Goal: Task Accomplishment & Management: Complete application form

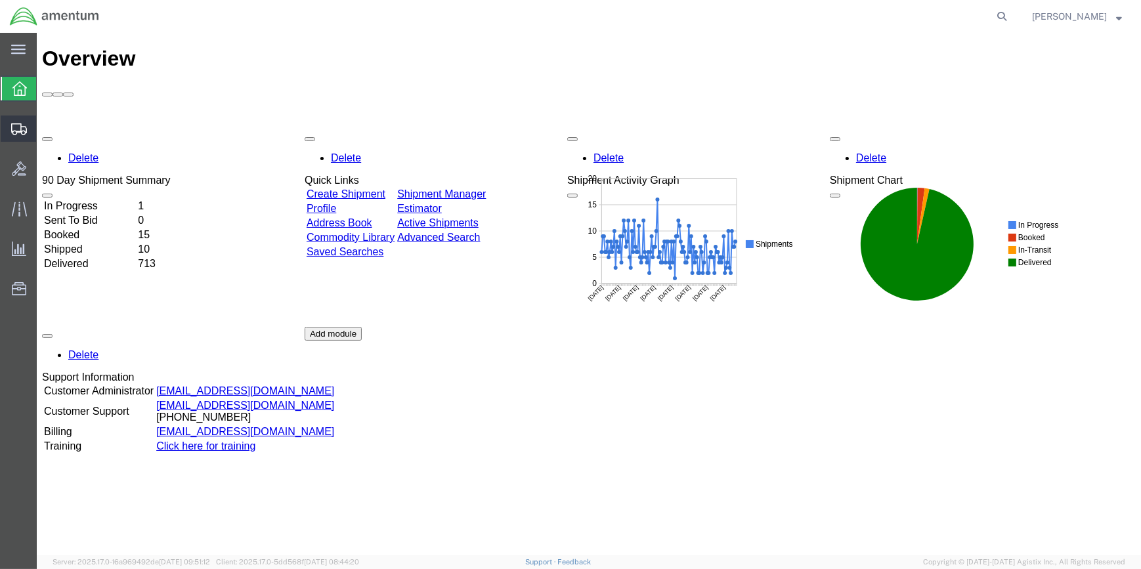
click at [0, 0] on span "Create Shipment" at bounding box center [0, 0] width 0 height 0
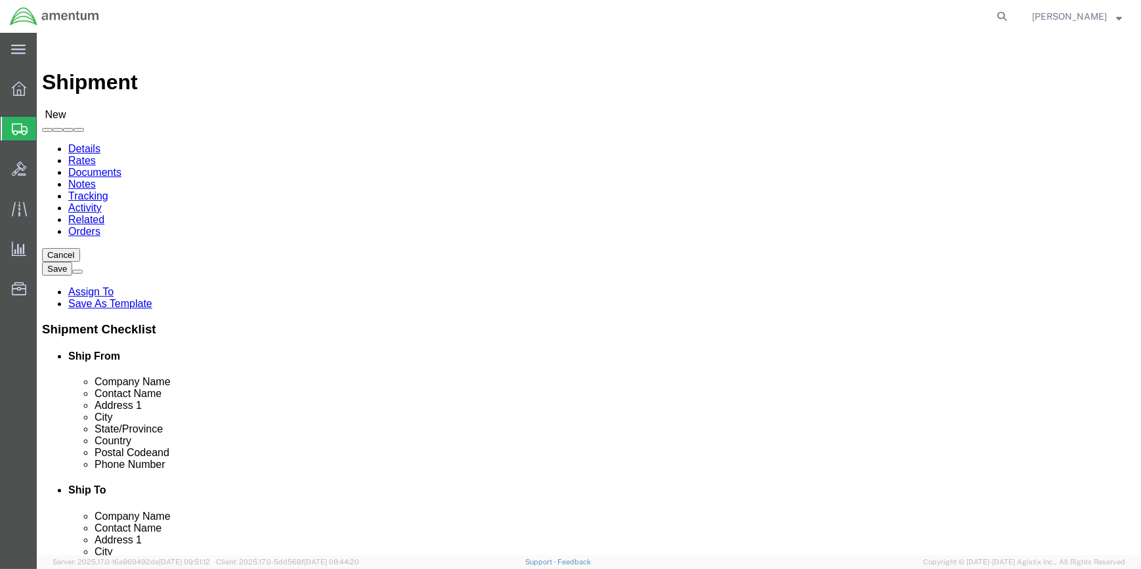
select select
type input "WSA"
select select "49914"
select select "[GEOGRAPHIC_DATA]"
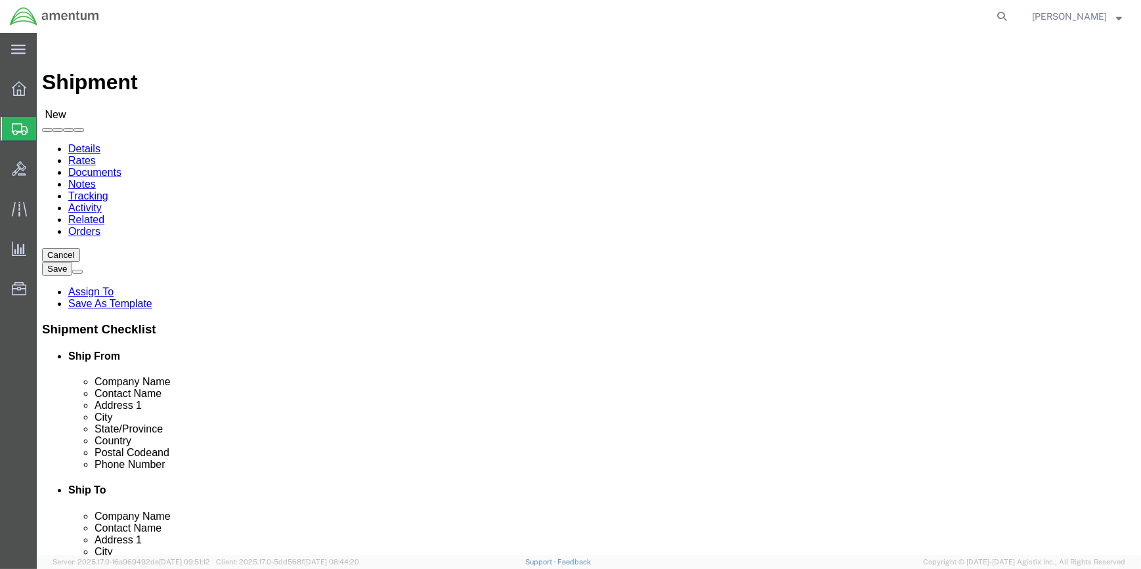
drag, startPoint x: 236, startPoint y: 271, endPoint x: 148, endPoint y: 269, distance: 88.7
click div
type input "[PERSON_NAME]"
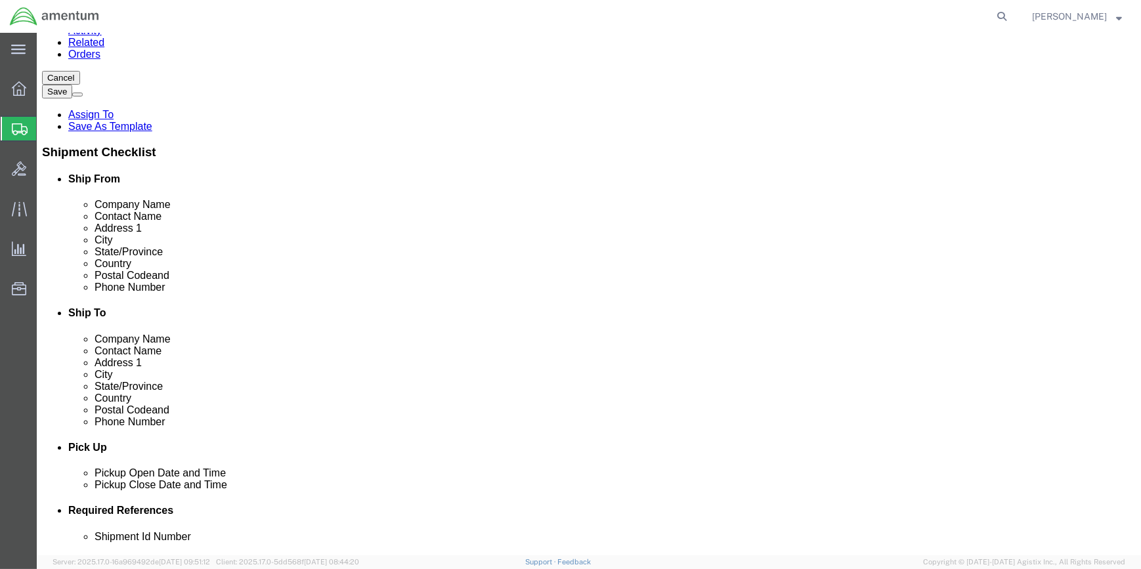
scroll to position [179, 0]
type input "[PERSON_NAME]"
click input "text"
type input "[PHONE_NUMBER]"
drag, startPoint x: 238, startPoint y: 288, endPoint x: 173, endPoint y: 286, distance: 65.1
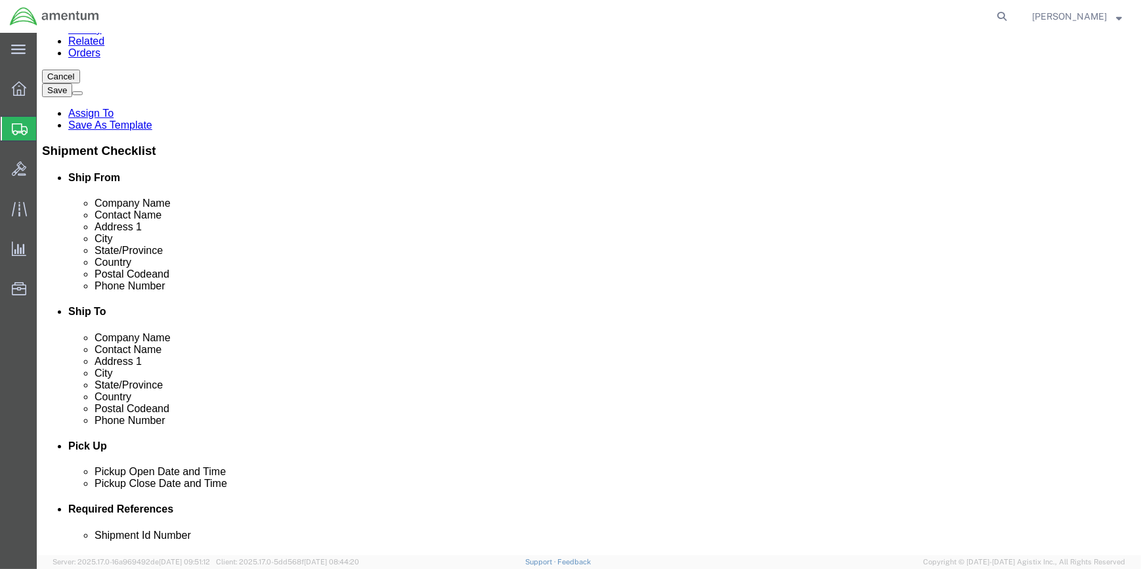
click input "text"
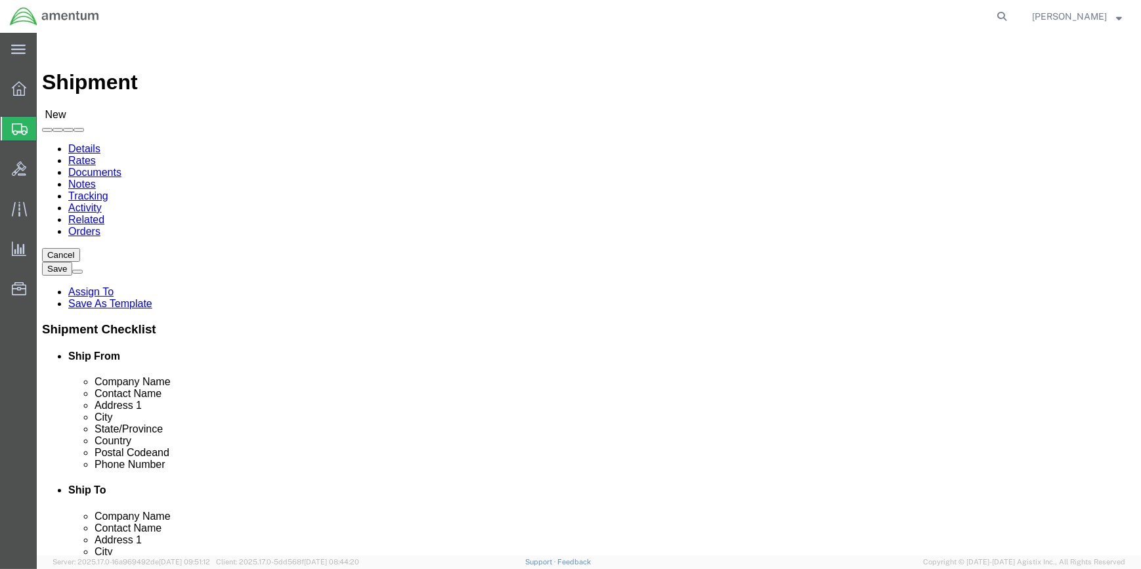
type input "[PERSON_NAME][EMAIL_ADDRESS][PERSON_NAME][DOMAIN_NAME]"
type input "n"
type input "ok"
select select "49916"
select select "OK"
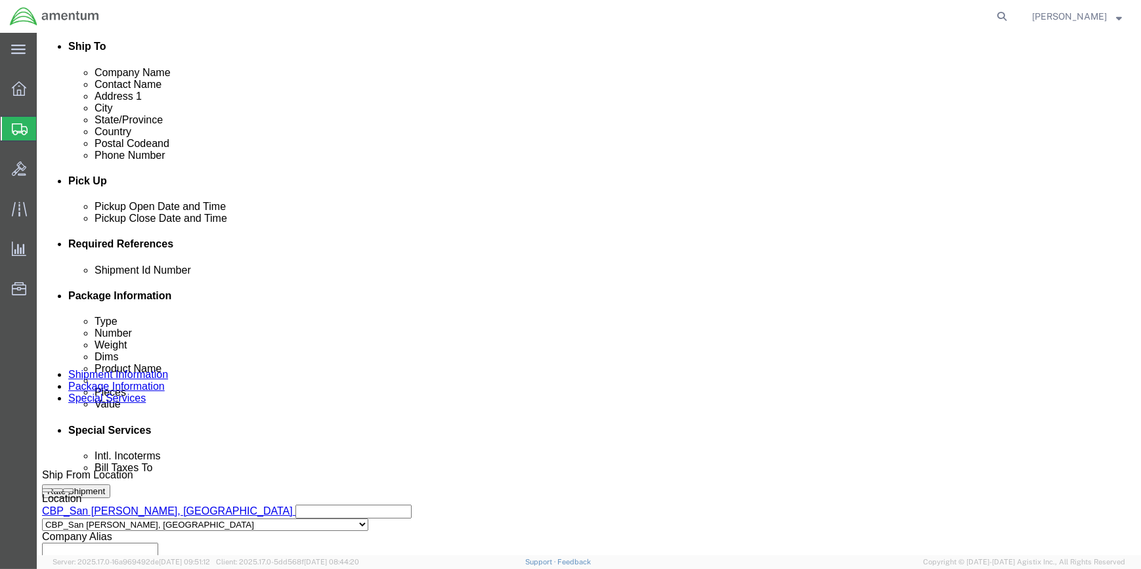
scroll to position [425, 0]
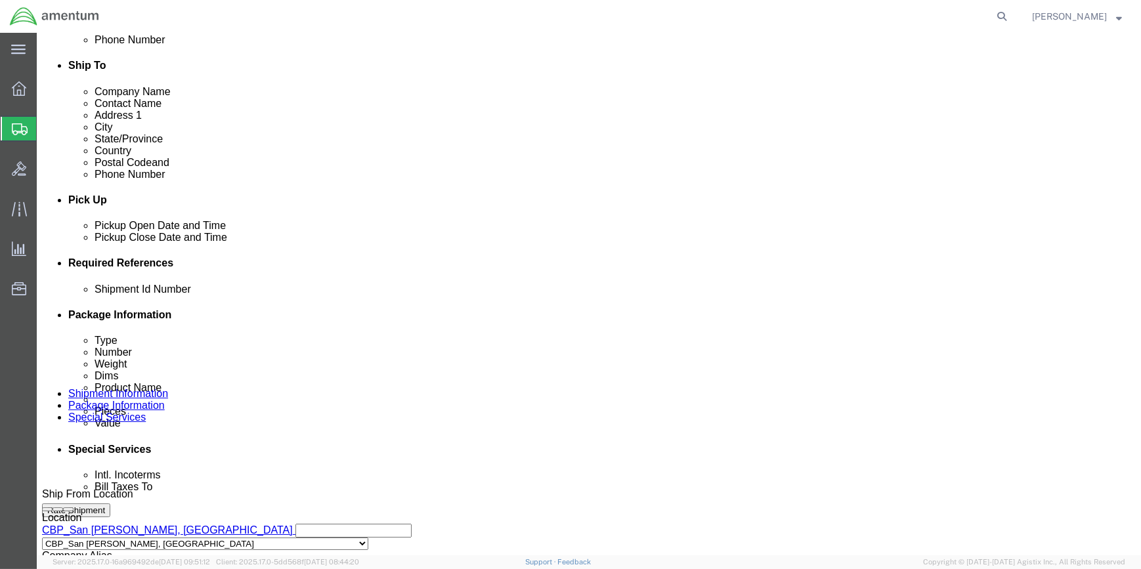
drag, startPoint x: 773, startPoint y: 334, endPoint x: 724, endPoint y: 334, distance: 49.9
click button "Add reference"
click select "Select Account Type Activity ID Airline Appointment Number ASN Batch Request # …"
select select "CUSTREF"
click select "Select Account Type Activity ID Airline Appointment Number ASN Batch Request # …"
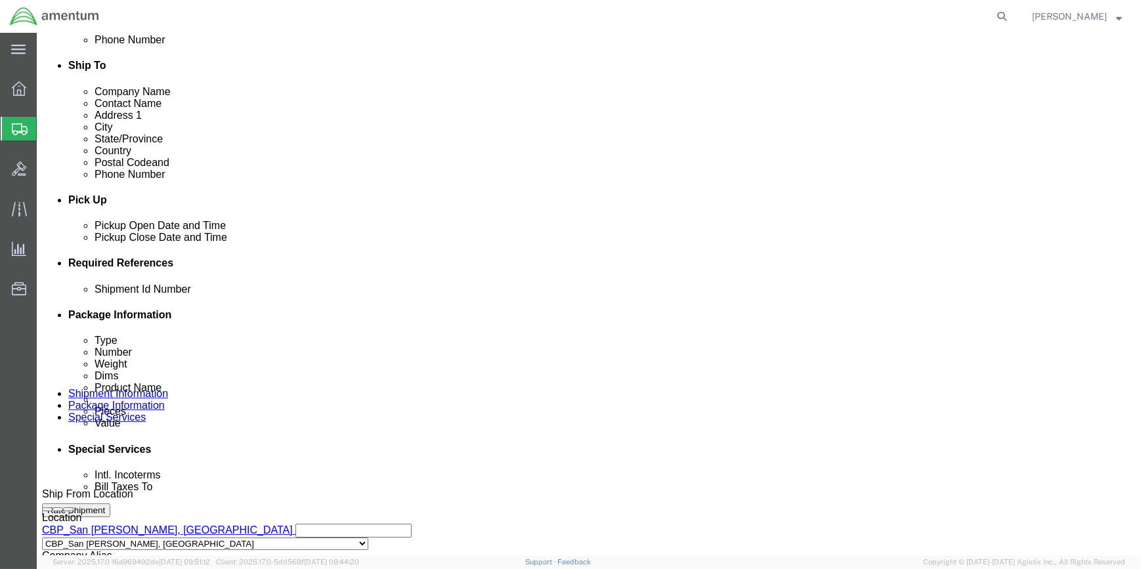
drag, startPoint x: 488, startPoint y: 383, endPoint x: 496, endPoint y: 380, distance: 8.5
click input "text"
type input "c"
type input "323716"
click button "Add reference"
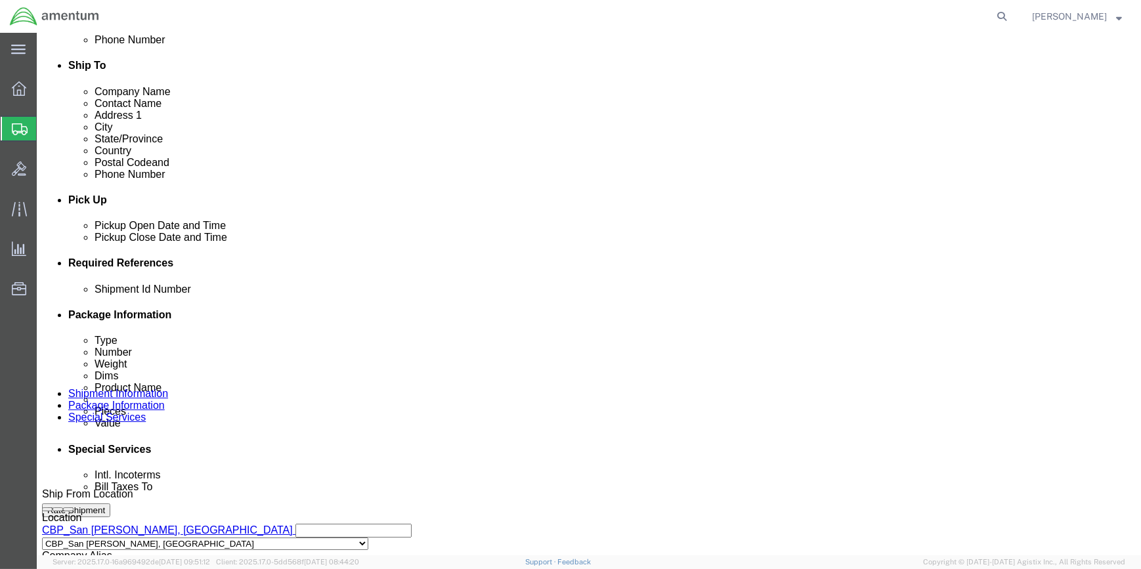
click select "Select Account Type Activity ID Airline Appointment Number ASN Batch Request # …"
select select "DEPT"
click select "Select Account Type Activity ID Airline Appointment Number ASN Batch Request # …"
click input "text"
type input "CBP"
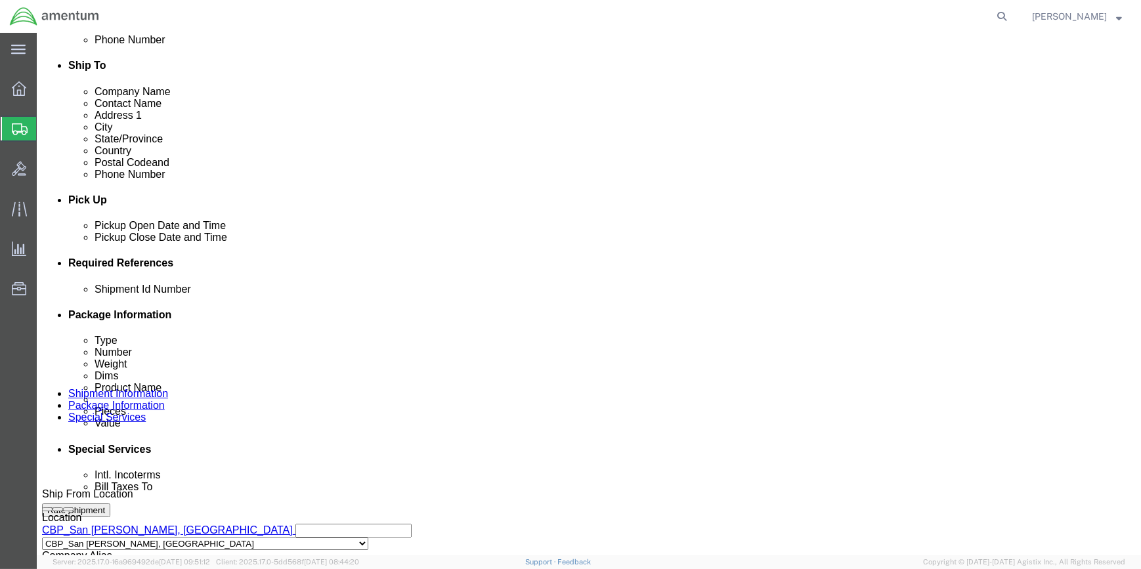
drag, startPoint x: 765, startPoint y: 339, endPoint x: 536, endPoint y: 346, distance: 228.6
click button "Add reference"
click select "Select Account Type Activity ID Airline Appointment Number ASN Batch Request # …"
select select "PROJNUM"
click select "Select Account Type Activity ID Airline Appointment Number ASN Batch Request # …"
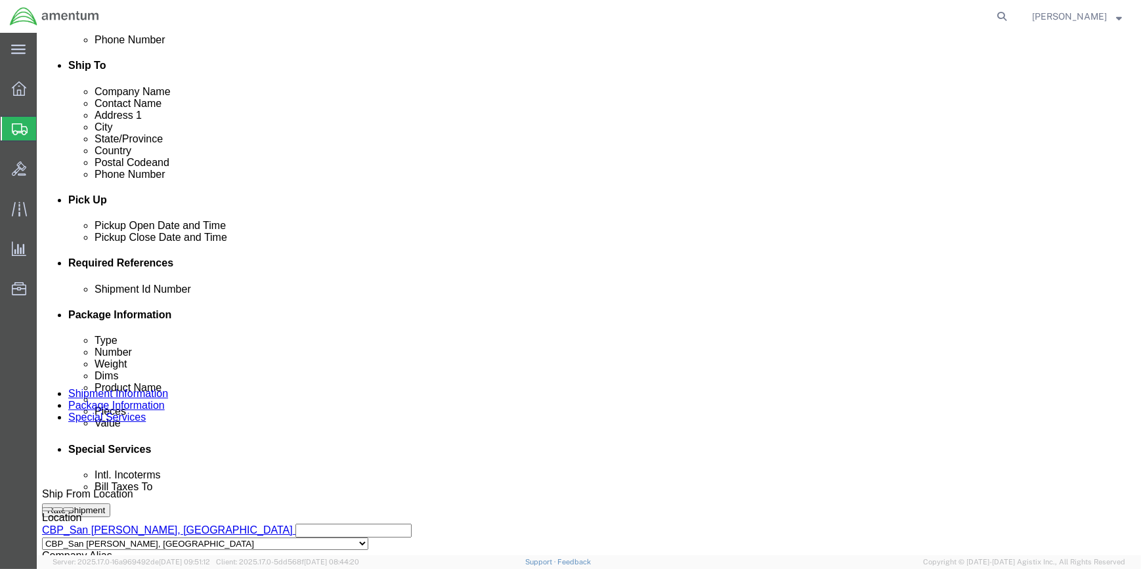
drag, startPoint x: 206, startPoint y: 404, endPoint x: 234, endPoint y: 398, distance: 28.8
click input "text"
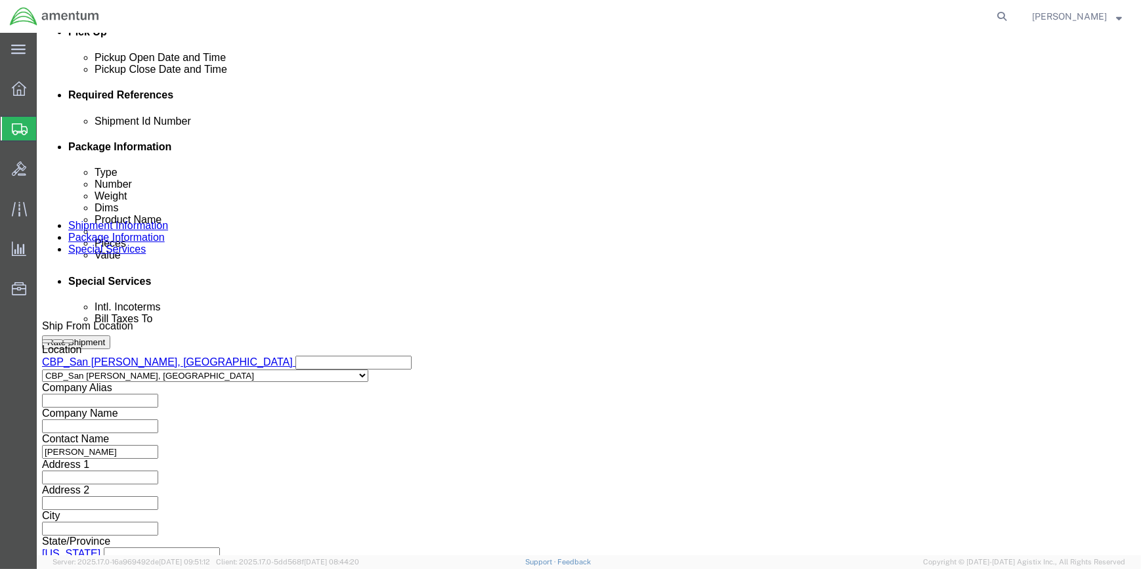
scroll to position [629, 0]
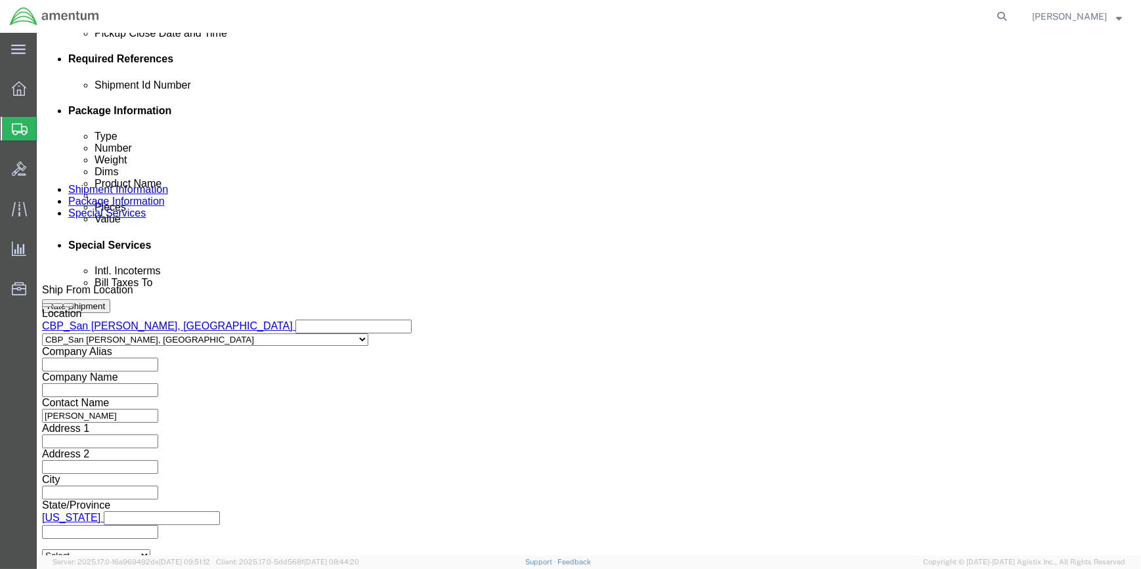
type input "6118.03.03.2219.000.WSA.0000"
drag, startPoint x: 804, startPoint y: 469, endPoint x: 808, endPoint y: 443, distance: 25.9
click button "Continue"
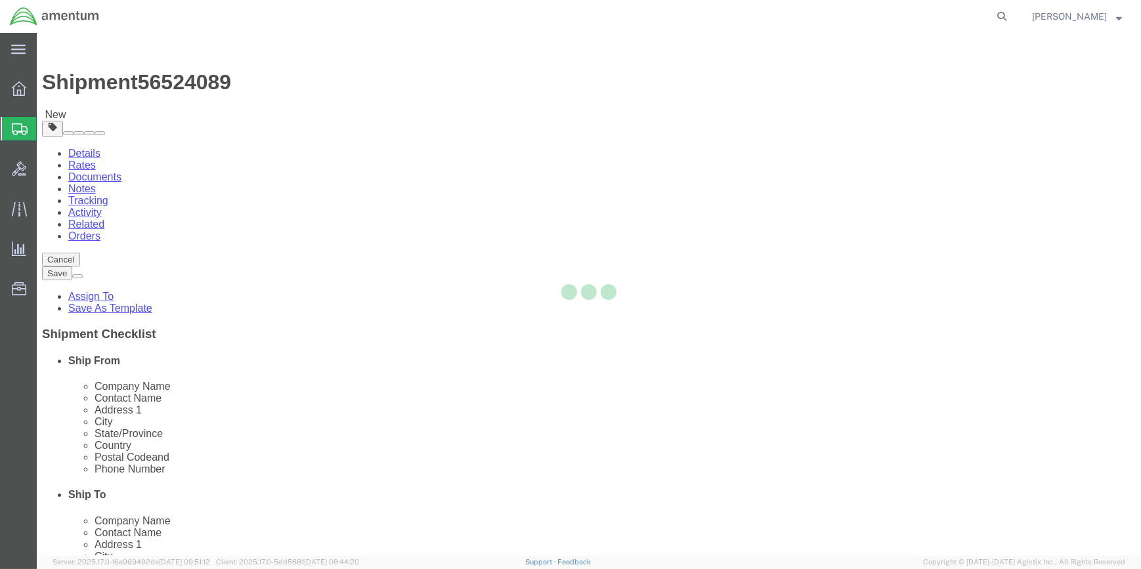
select select "CBOX"
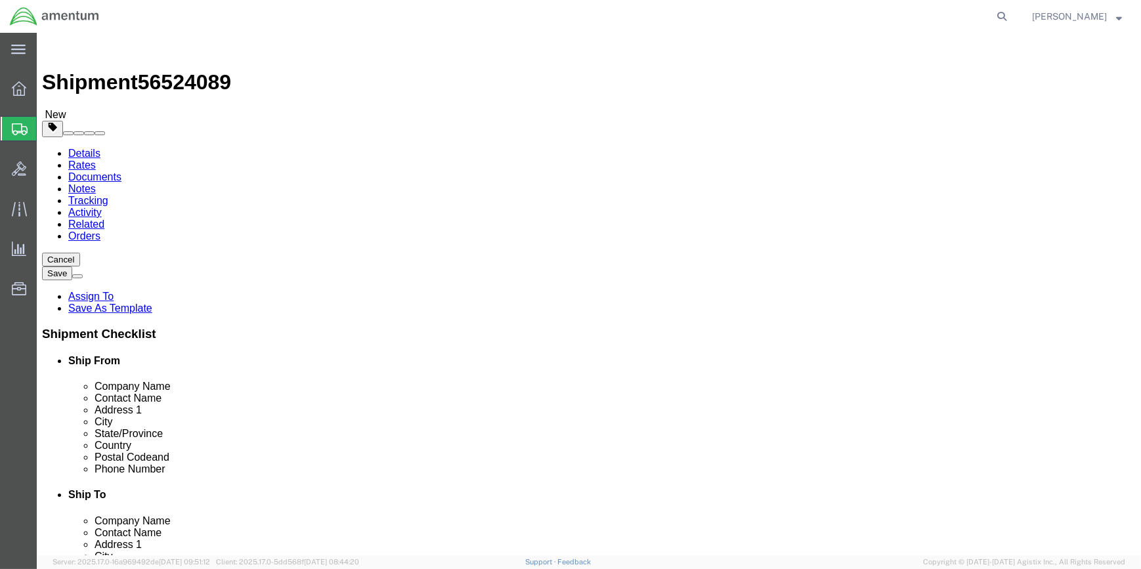
drag, startPoint x: 194, startPoint y: 285, endPoint x: 344, endPoint y: 286, distance: 150.4
click input "text"
type input "9"
type input "14"
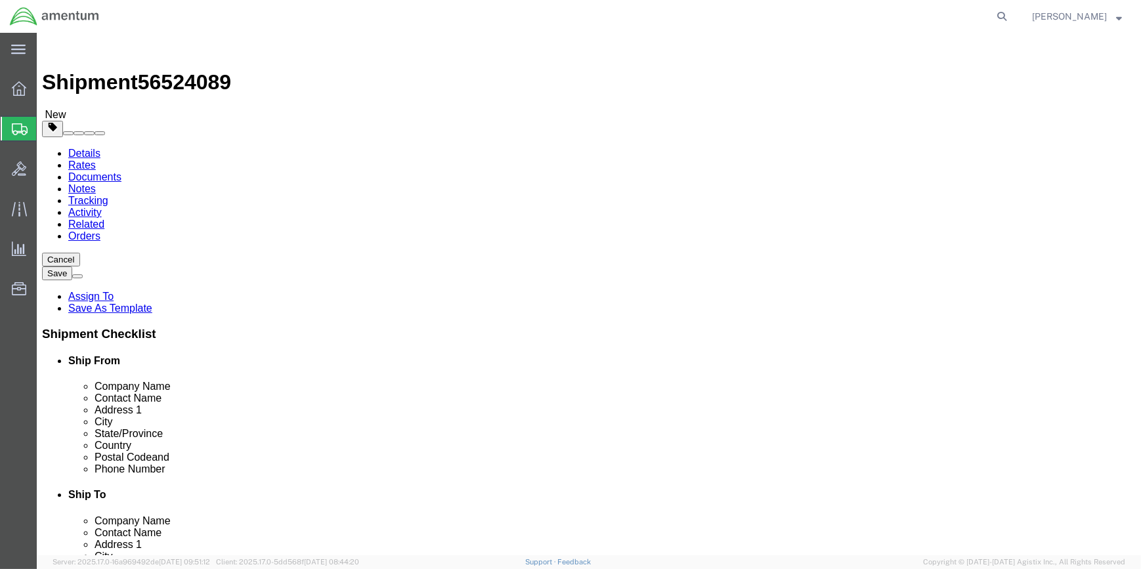
drag, startPoint x: 202, startPoint y: 297, endPoint x: 201, endPoint y: 307, distance: 9.9
click div "Package Type Select BCK Boxes Bale(s) Basket(s) Bolt(s) Bottle(s) Buckets Bulk …"
click input "0.00"
type input "0"
type input "3.5"
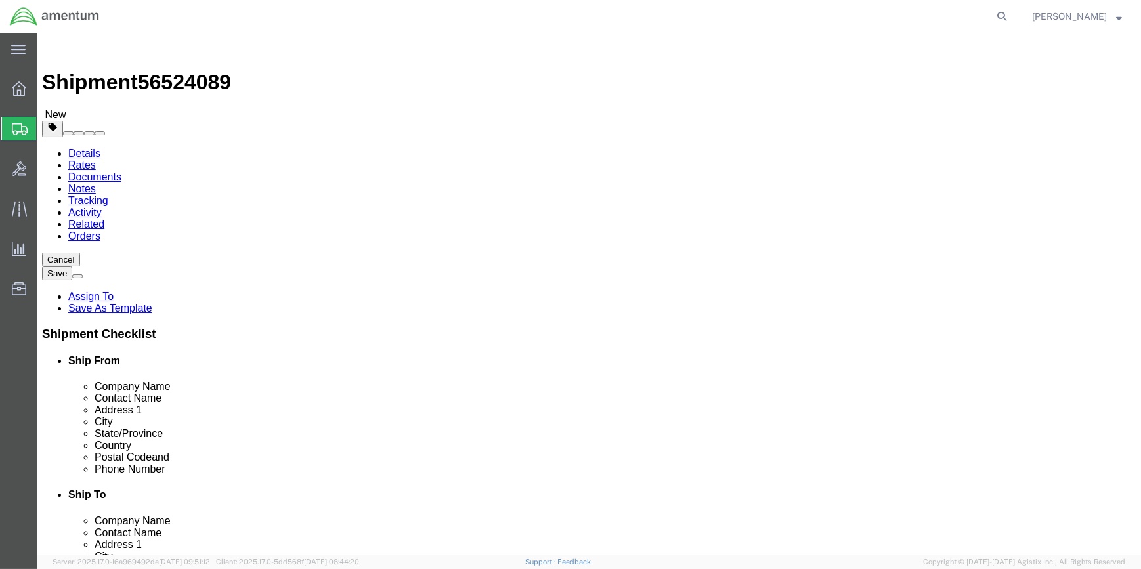
click span
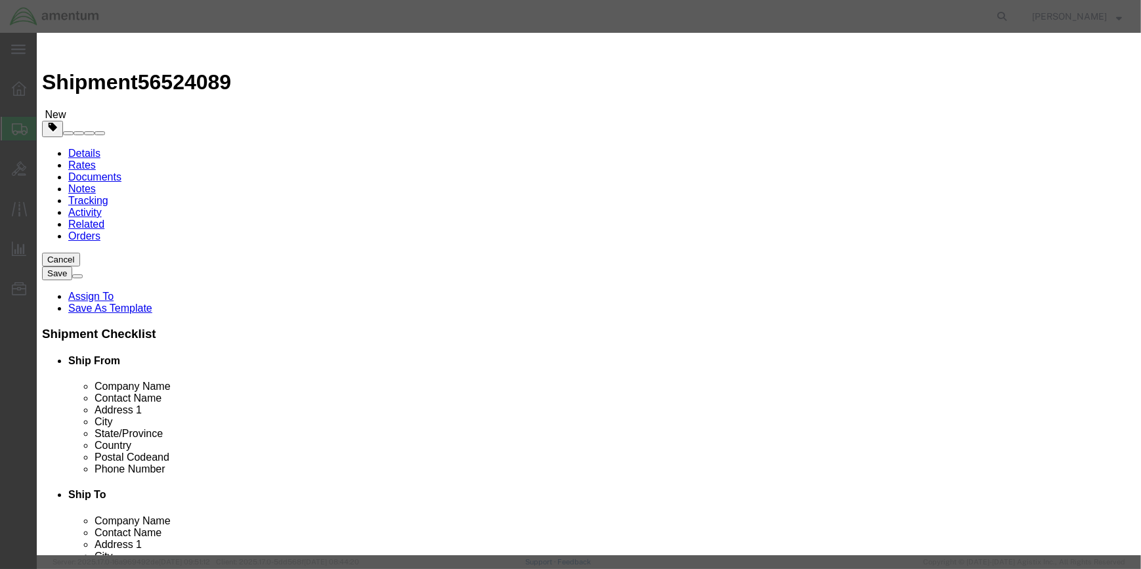
click input "text"
type input "FIRST AID KIT"
type input "1"
type input ".40"
click input "text"
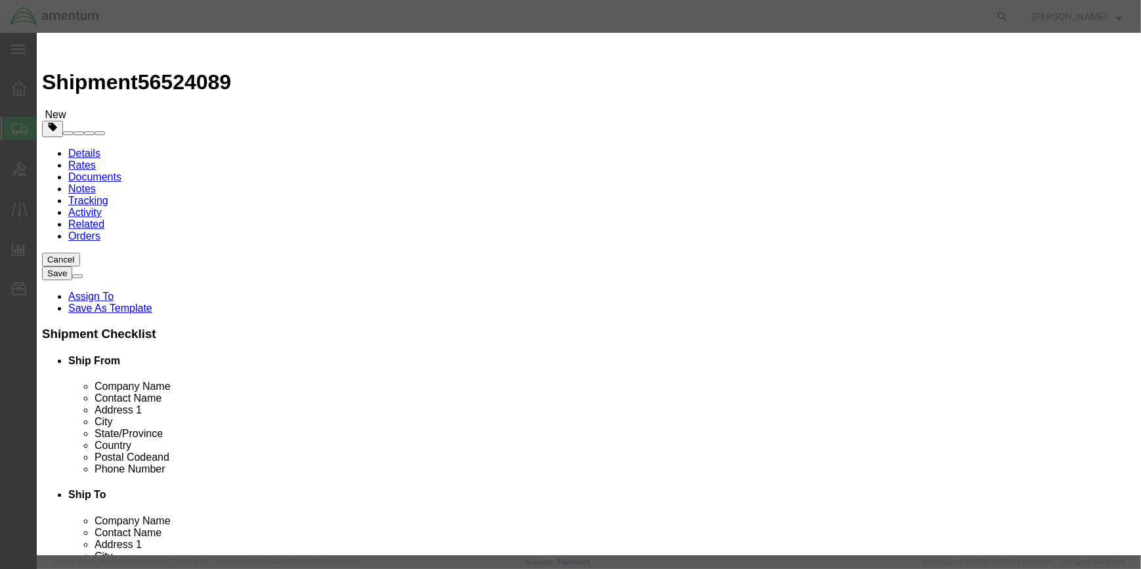
type input "CBP-009"
click input "checkbox"
checkbox input "true"
drag, startPoint x: 395, startPoint y: 230, endPoint x: 406, endPoint y: 234, distance: 12.5
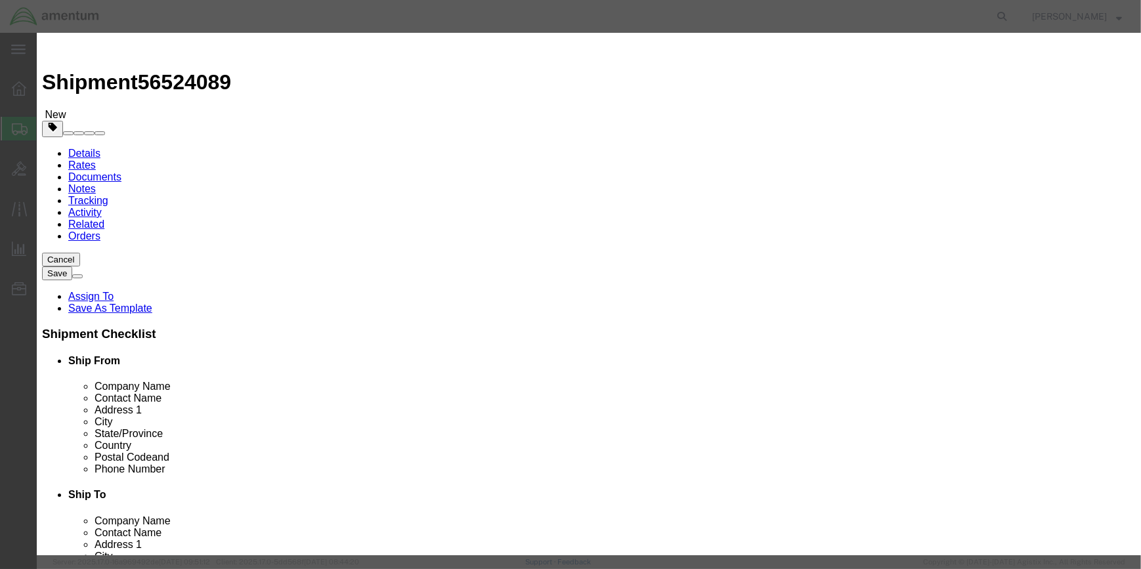
click input "text"
type input "FIRST AID KIT"
type input "3316"
drag, startPoint x: 527, startPoint y: 280, endPoint x: 502, endPoint y: 280, distance: 24.3
click select "Select 1 Explosive 1.1 Explosive 1.2 Explosive 1.3 Explosive 1.4 Explosive 1.5 …"
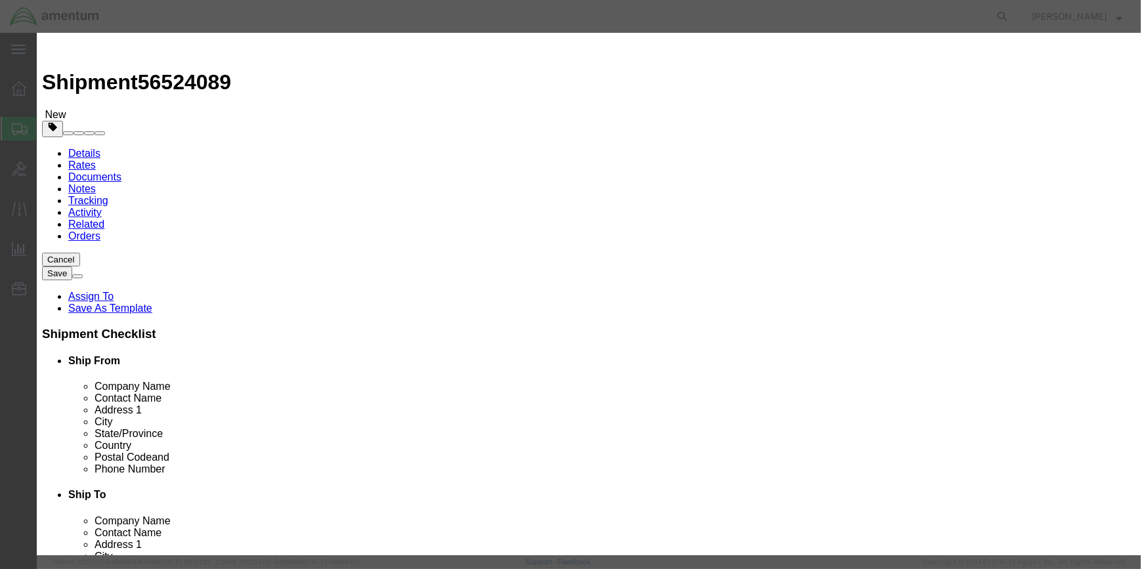
select select "9 Miscellaneous"
click select "Select 1 Explosive 1.1 Explosive 1.2 Explosive 1.3 Explosive 1.4 Explosive 1.5 …"
click select "Select 1 - Drums 2 - Reserved 3 - Jerricans 4 - Boxes 5 - Bags 6 - Composite Pa…"
select select "JERRICANS"
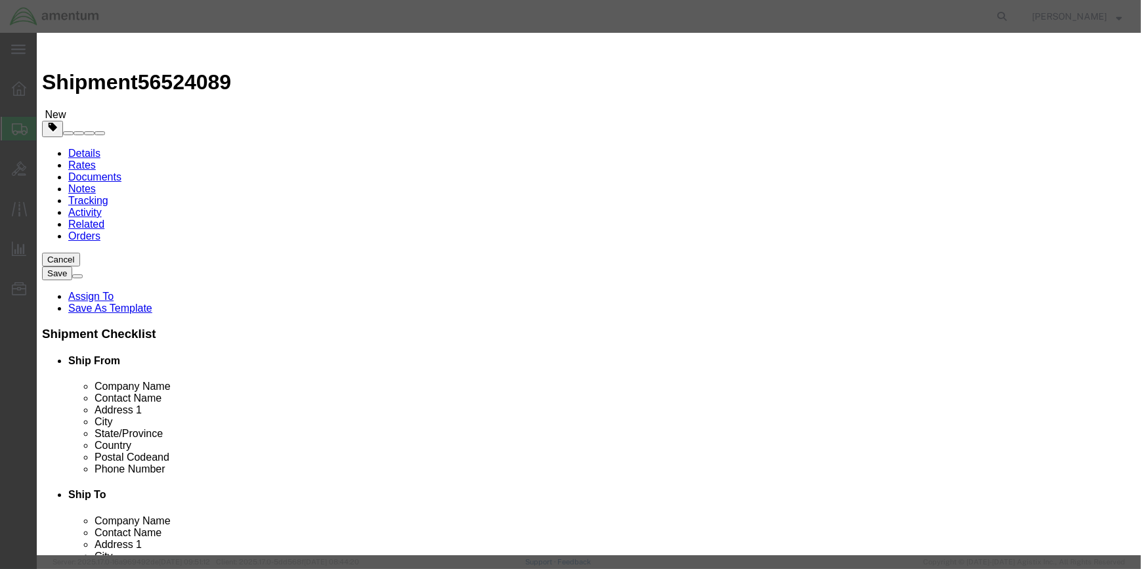
click select "Select 1 - Drums 2 - Reserved 3 - Jerricans 4 - Boxes 5 - Bags 6 - Composite Pa…"
drag, startPoint x: 527, startPoint y: 318, endPoint x: 534, endPoint y: 321, distance: 7.7
click select "Container Material A - Steel (all types and surface treatments) B - Aluminum C …"
select select "FIBERBOARD"
click select "Container Material A - Steel (all types and surface treatments) B - Aluminum C …"
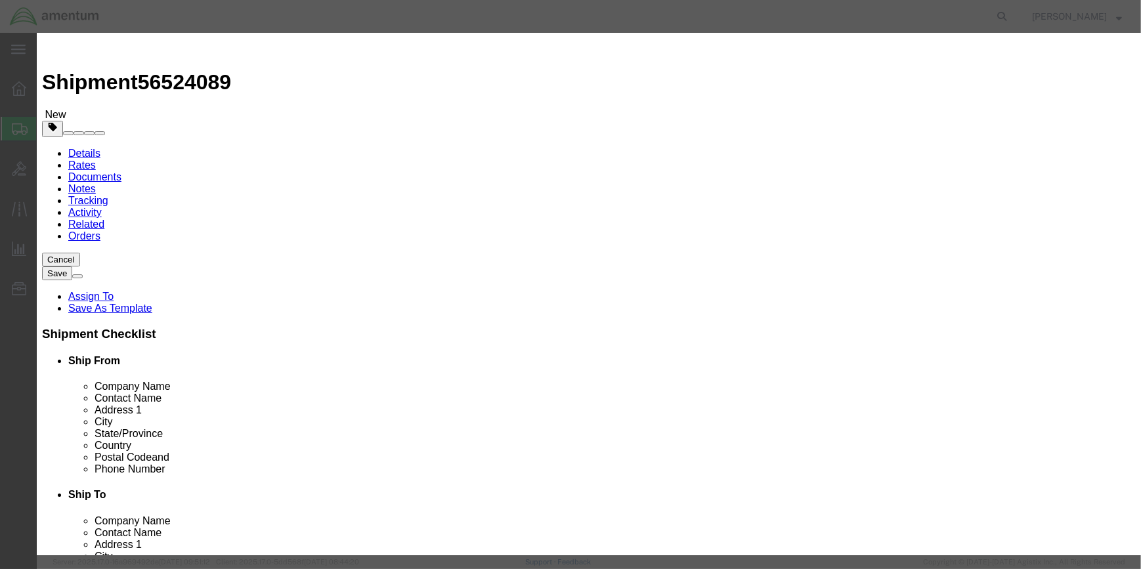
click input "text"
type input "960"
drag, startPoint x: 389, startPoint y: 399, endPoint x: 439, endPoint y: 399, distance: 49.3
click input "text"
type input ".3"
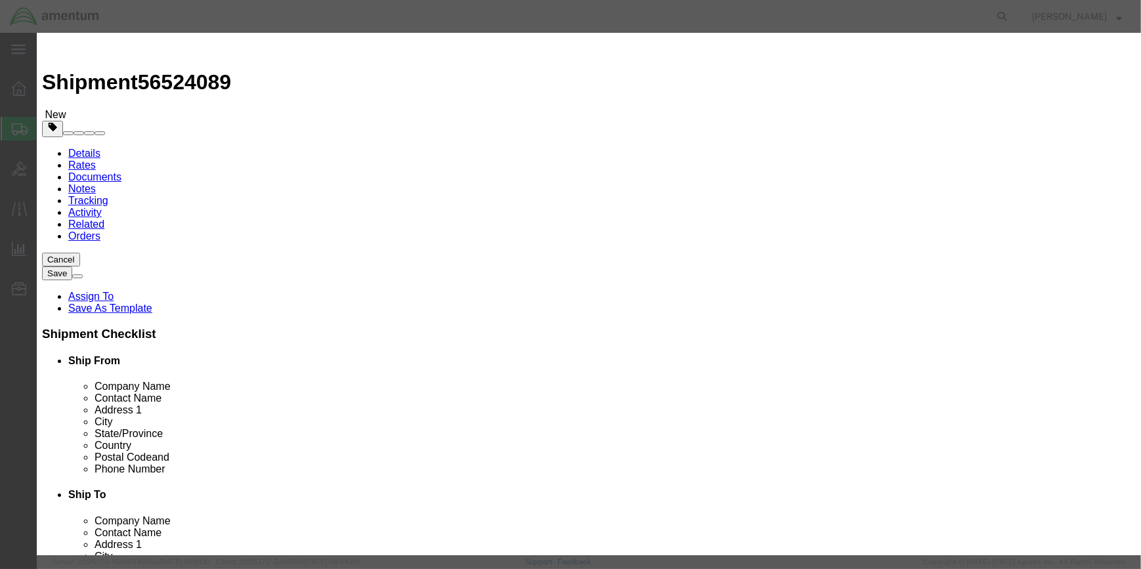
drag, startPoint x: 532, startPoint y: 393, endPoint x: 537, endPoint y: 387, distance: 7.9
click select "Select curies gallons kgs lbs liters milliliters"
select select "KGS"
click select "Select curies gallons kgs lbs liters milliliters"
click input "text"
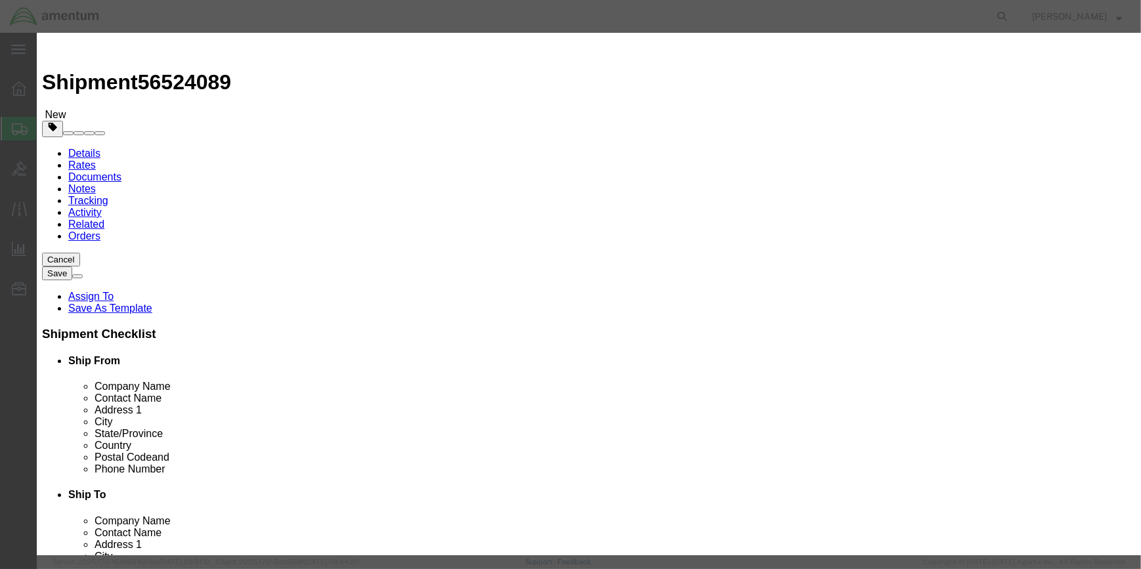
type input "CHEMTREC"
type input "CCN 216832"
click input "text"
type input "[PHONE_NUMBER]"
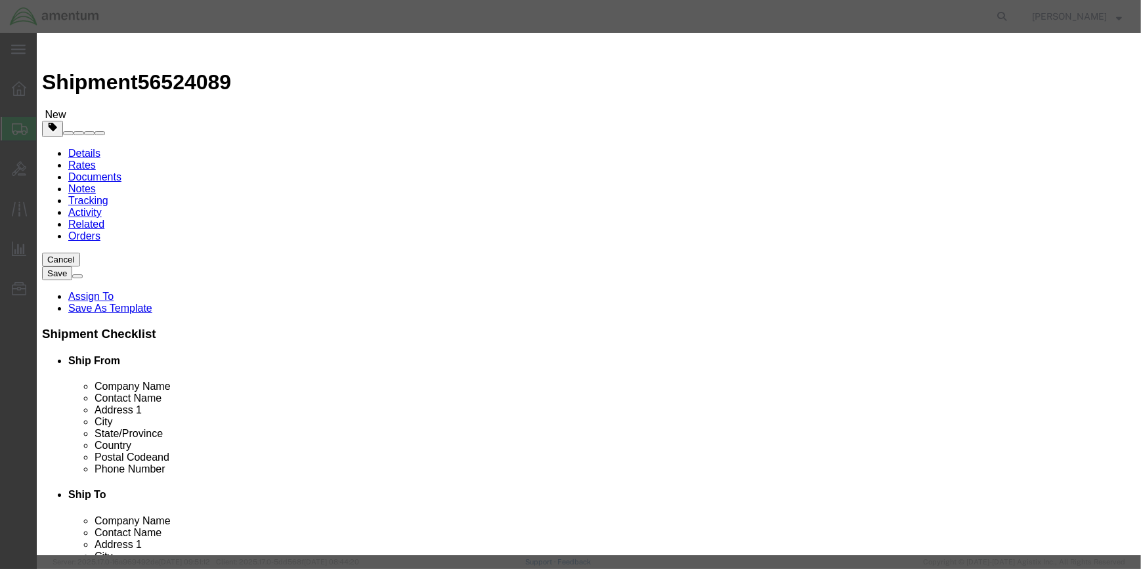
click button "Save & Close"
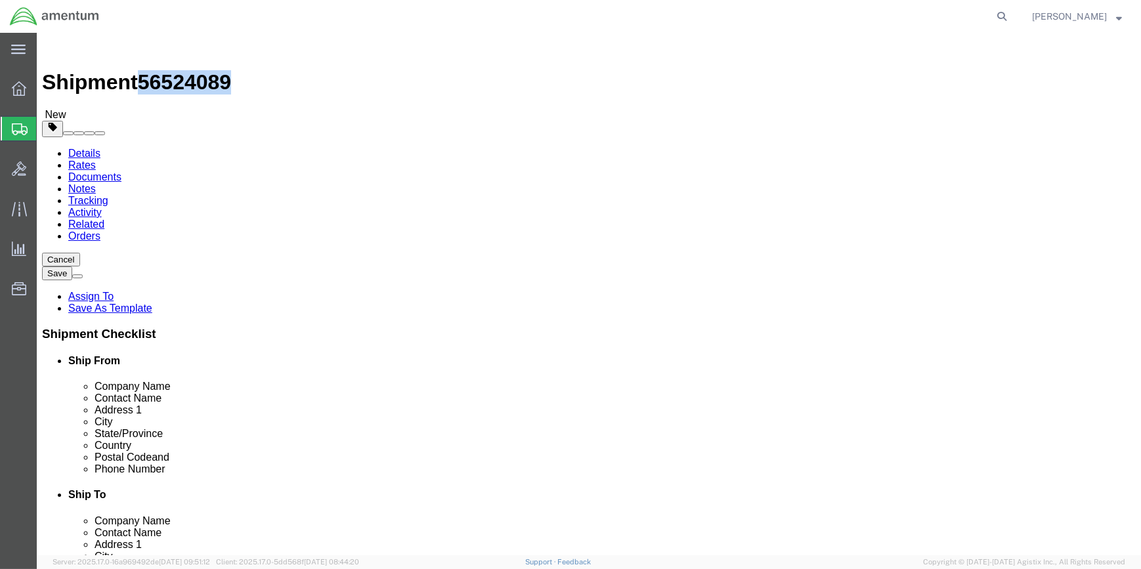
drag, startPoint x: 109, startPoint y: 13, endPoint x: 180, endPoint y: 13, distance: 70.9
click div "Shipment 56524089 New"
drag, startPoint x: 172, startPoint y: 15, endPoint x: 164, endPoint y: 16, distance: 7.9
copy span "56524089"
click icon
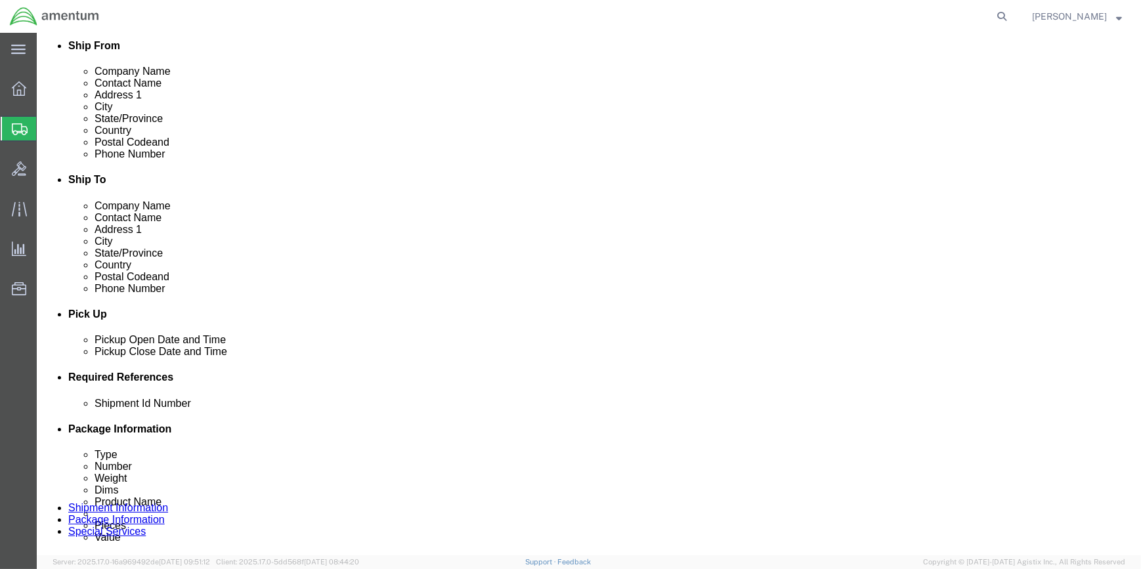
scroll to position [477, 0]
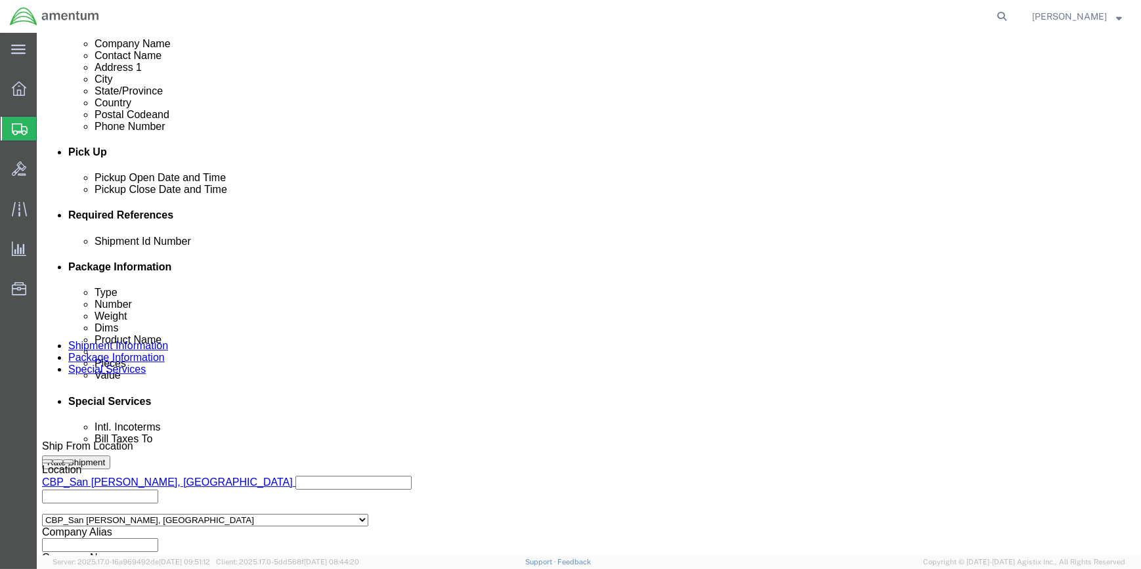
click input "text"
paste input "56524089"
type input "56524089"
click icon
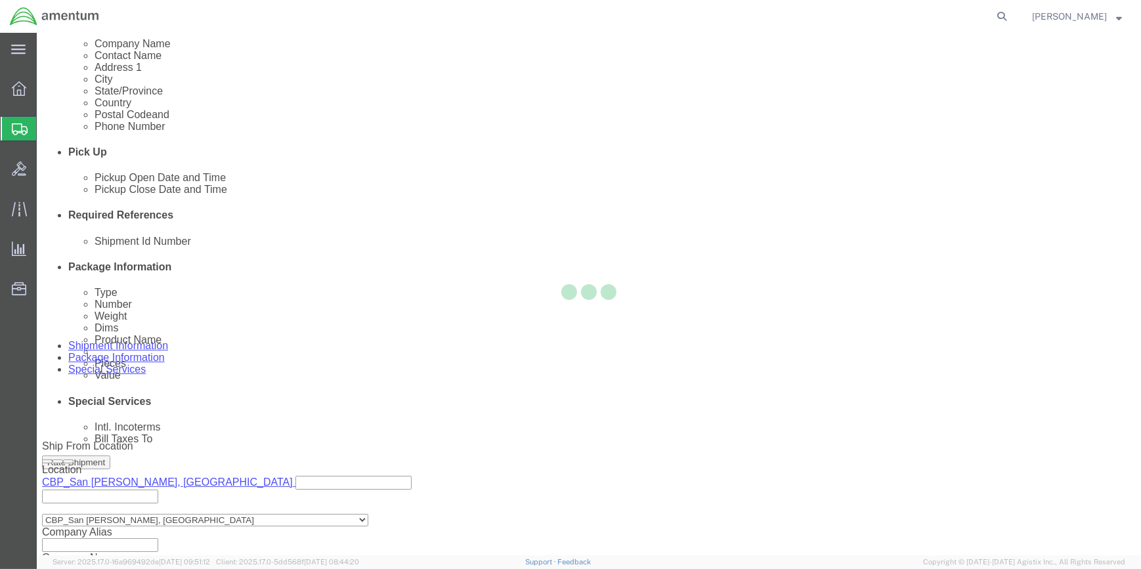
scroll to position [49, 0]
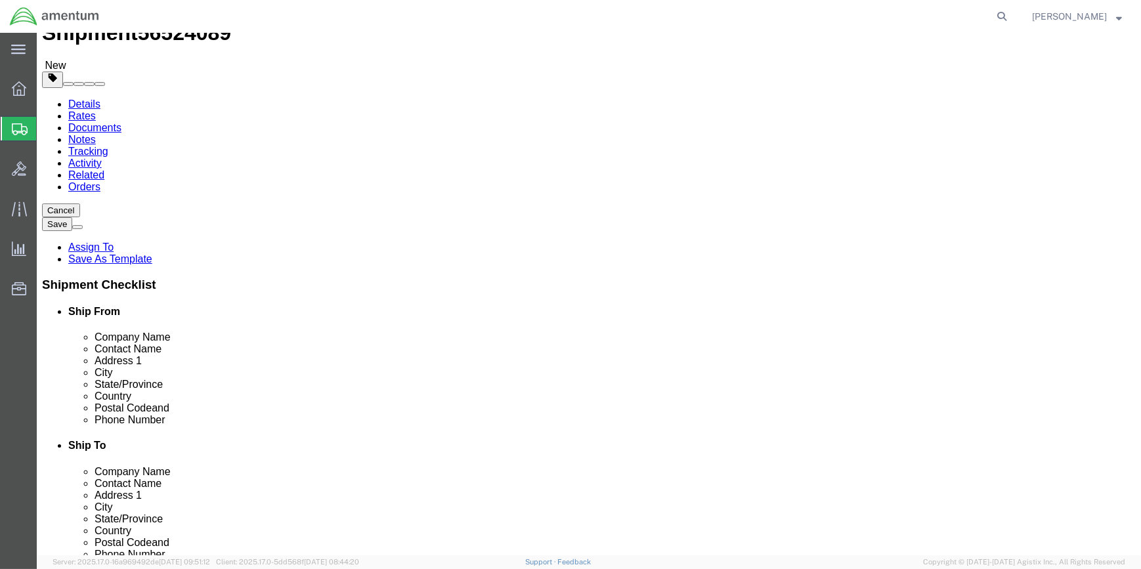
click button "Rate Shipment"
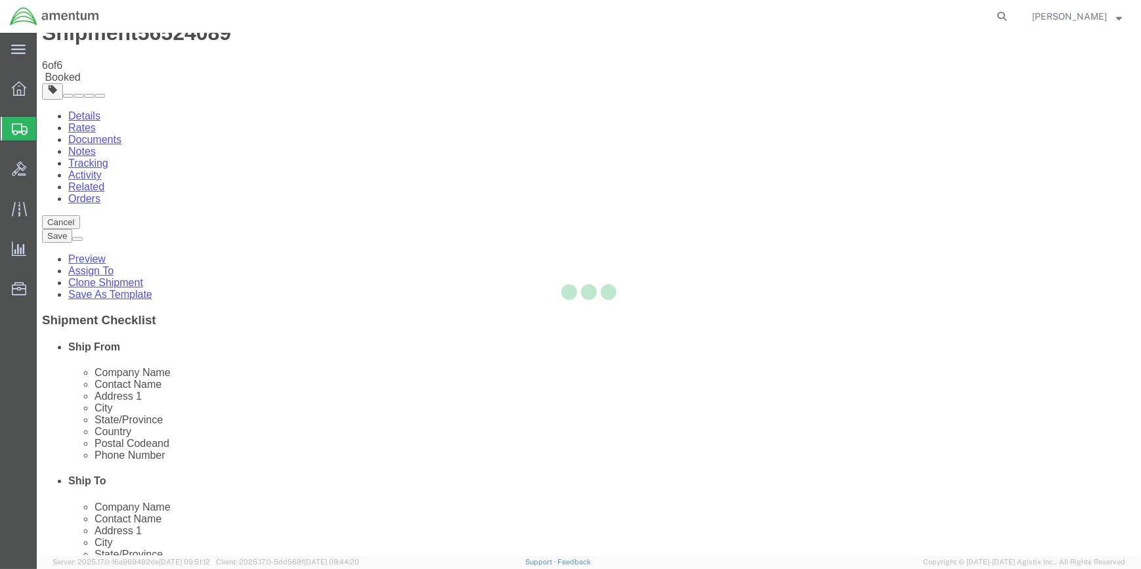
scroll to position [0, 0]
